Goal: Learn about a topic

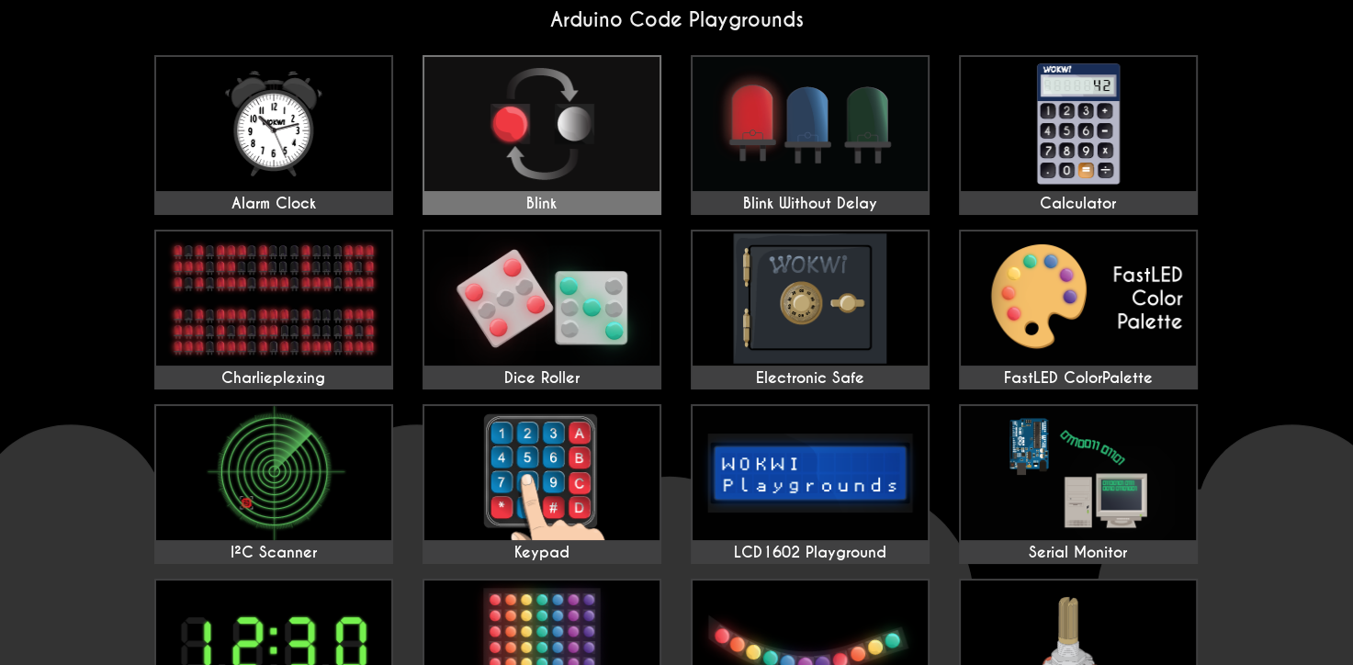
scroll to position [92, 0]
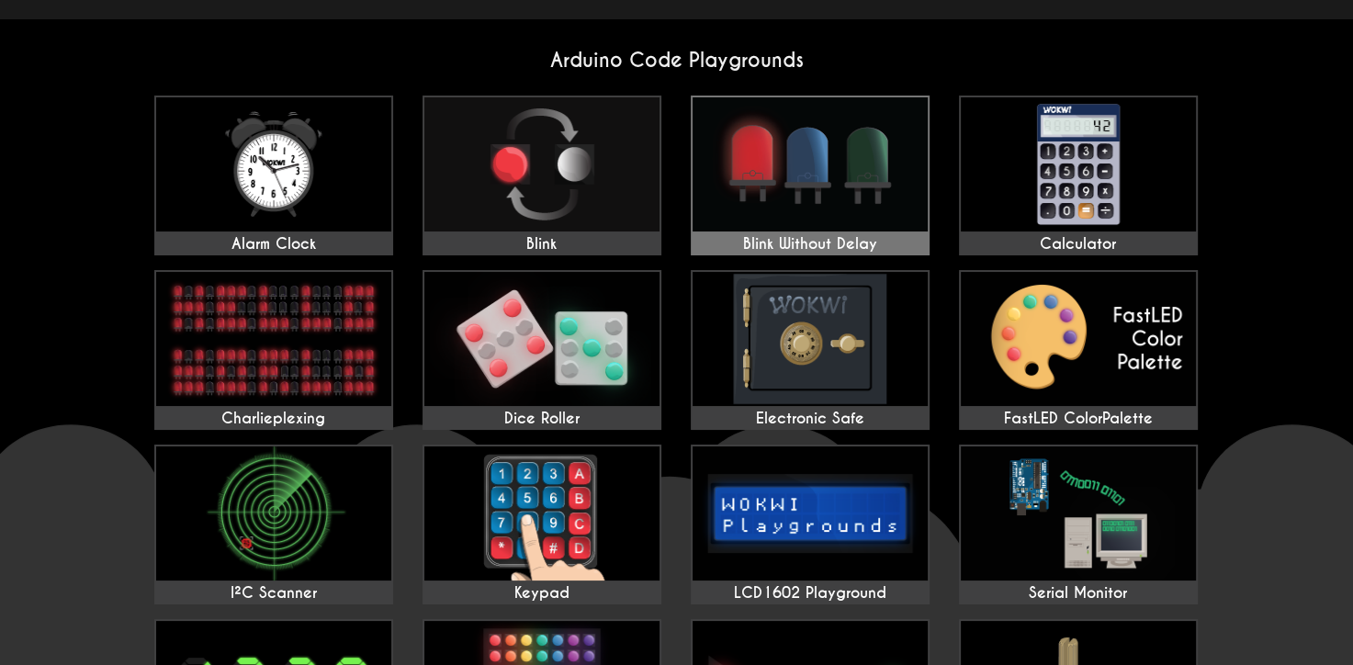
click at [844, 152] on img at bounding box center [810, 164] width 235 height 134
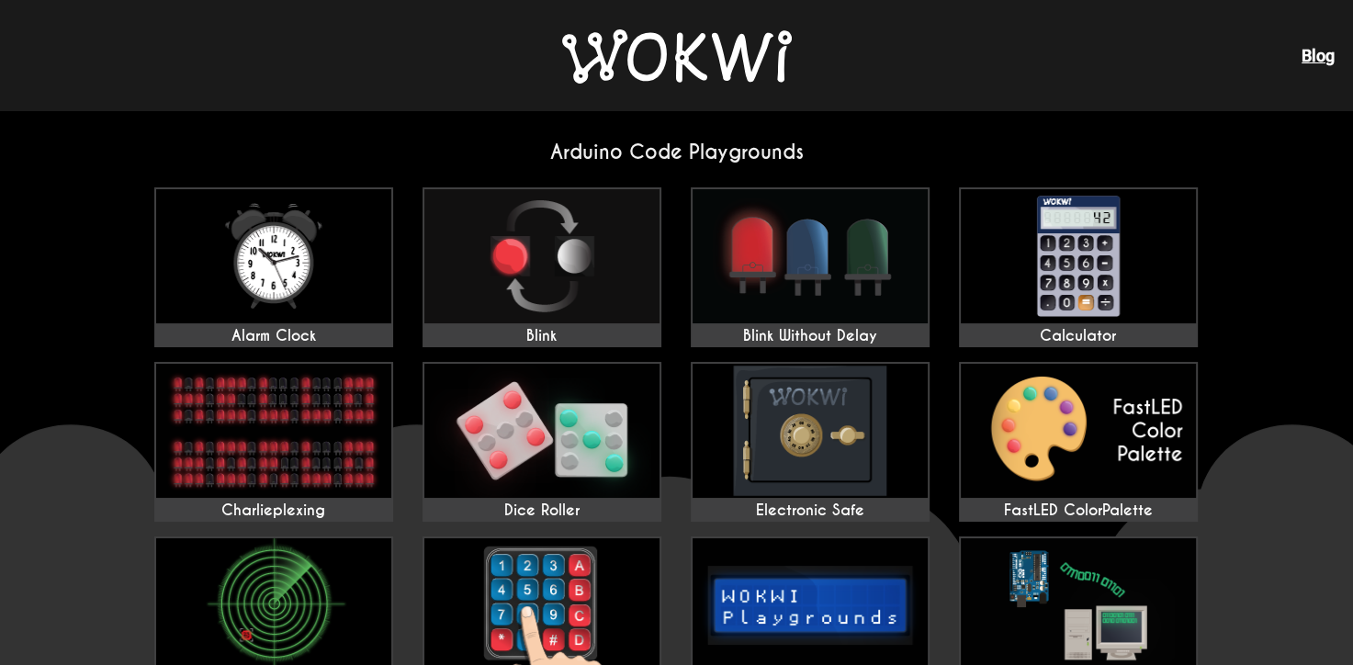
scroll to position [0, 0]
click at [661, 82] on img at bounding box center [677, 56] width 230 height 54
click at [676, 58] on img at bounding box center [677, 56] width 230 height 54
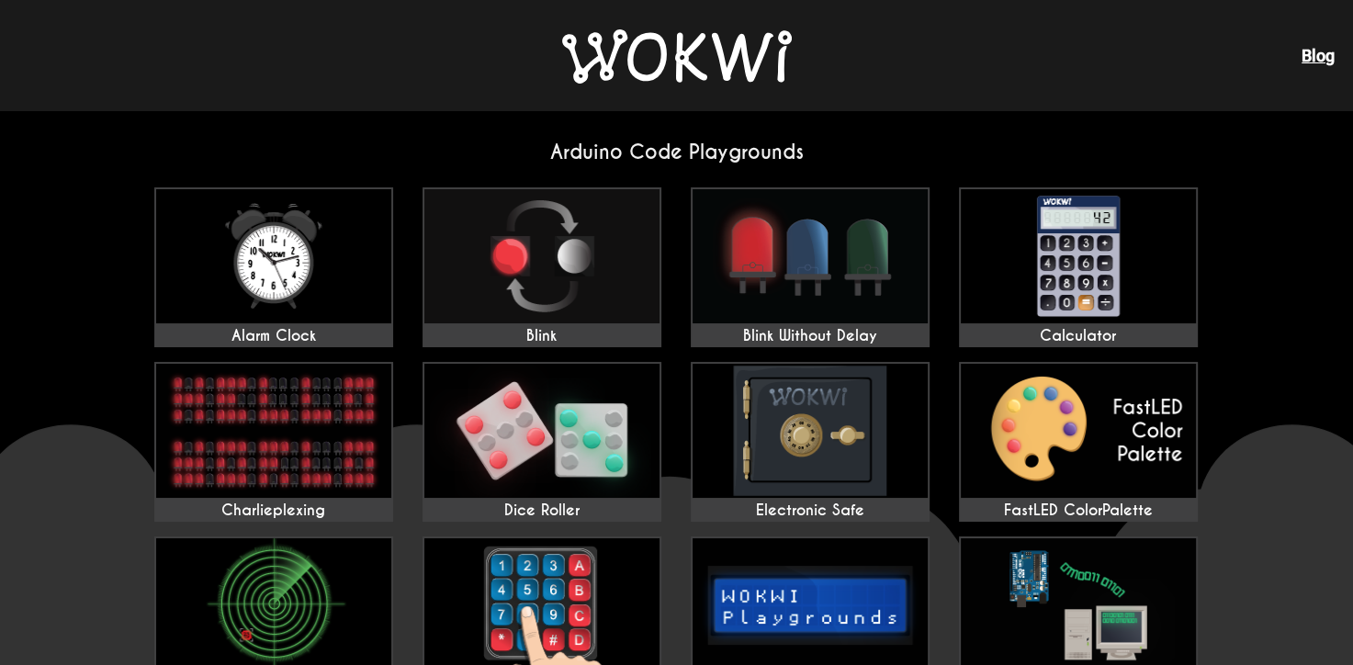
click at [697, 20] on div "Blog" at bounding box center [676, 55] width 1353 height 110
drag, startPoint x: 697, startPoint y: 20, endPoint x: 698, endPoint y: 62, distance: 42.3
click at [697, 50] on div "Blog" at bounding box center [676, 55] width 1353 height 110
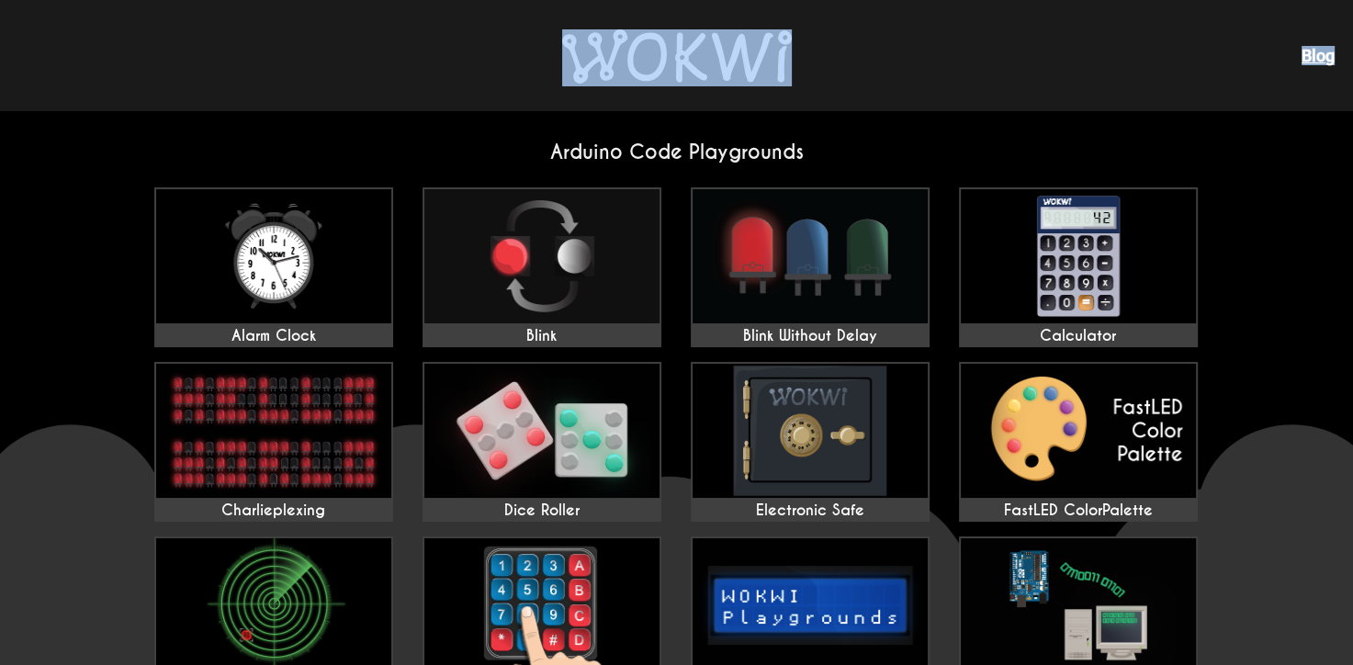
click at [698, 62] on img at bounding box center [677, 56] width 230 height 54
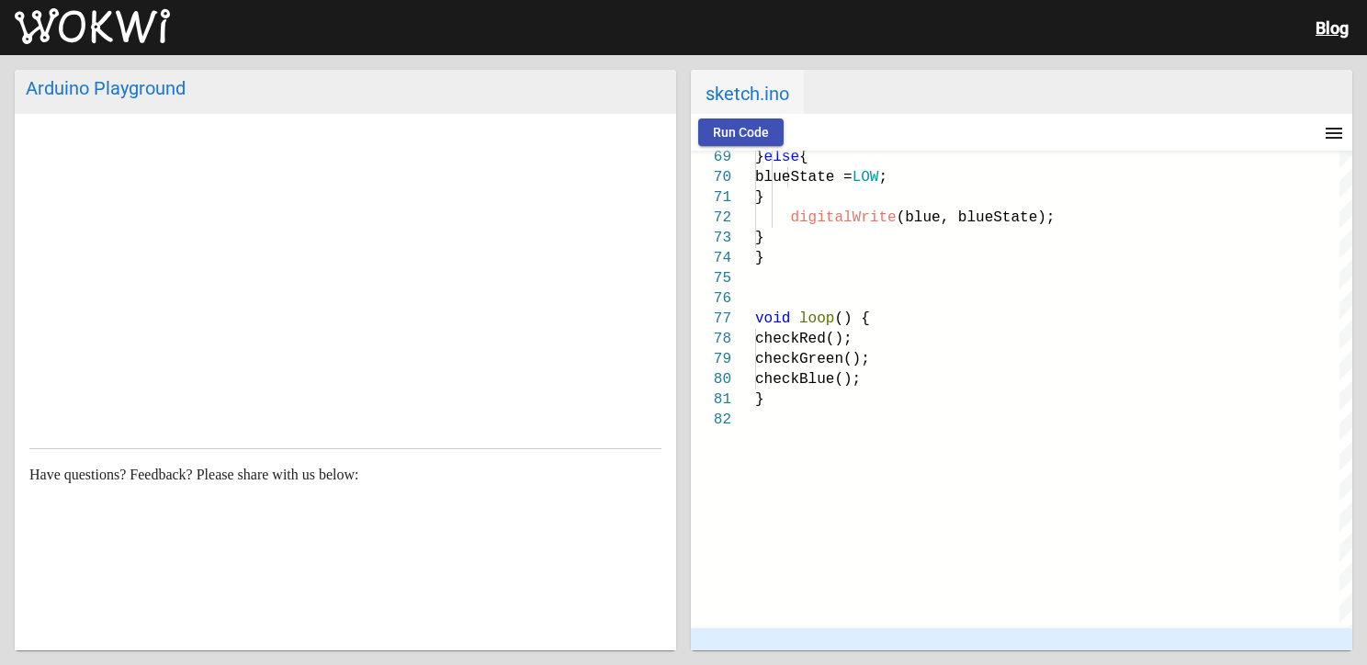
scroll to position [494, 0]
